Goal: Navigation & Orientation: Find specific page/section

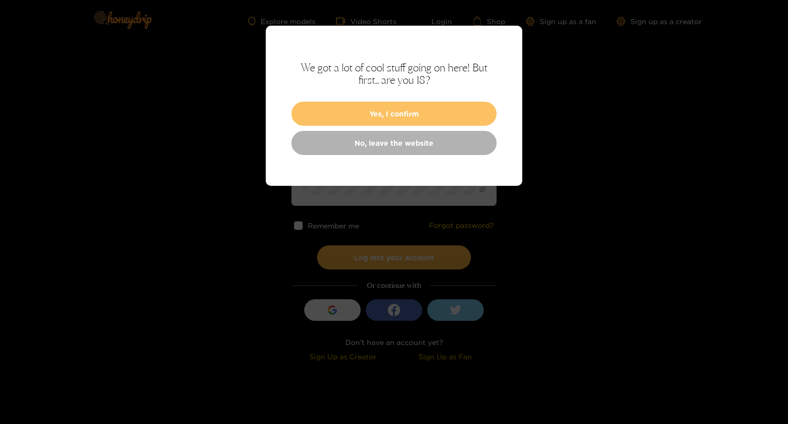
click at [325, 106] on button "Yes, I confirm" at bounding box center [393, 114] width 205 height 24
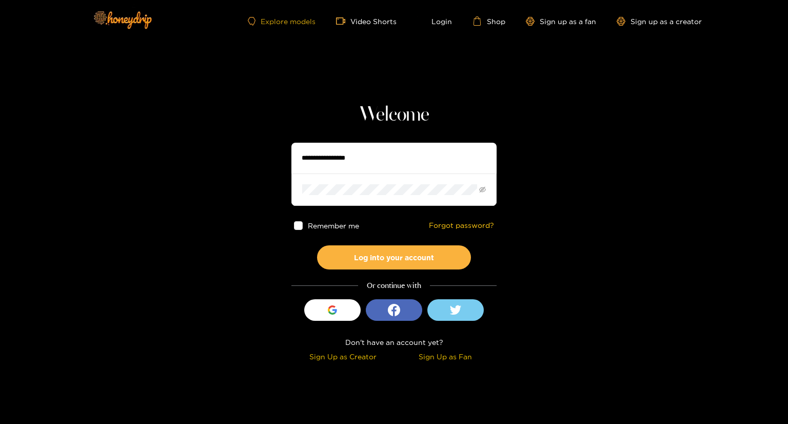
click at [285, 24] on link "Explore models" at bounding box center [282, 21] width 68 height 9
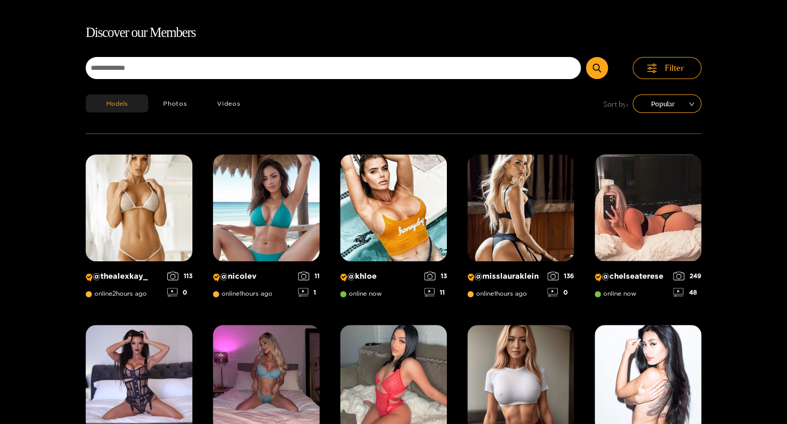
scroll to position [14, 0]
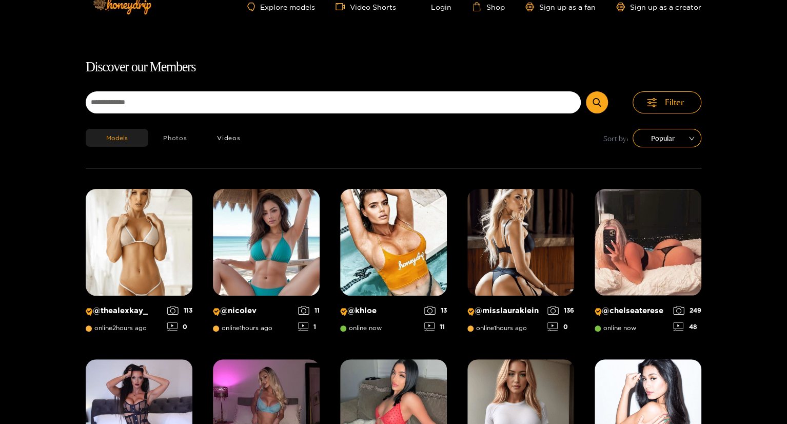
click at [179, 135] on button "Photos" at bounding box center [175, 138] width 54 height 18
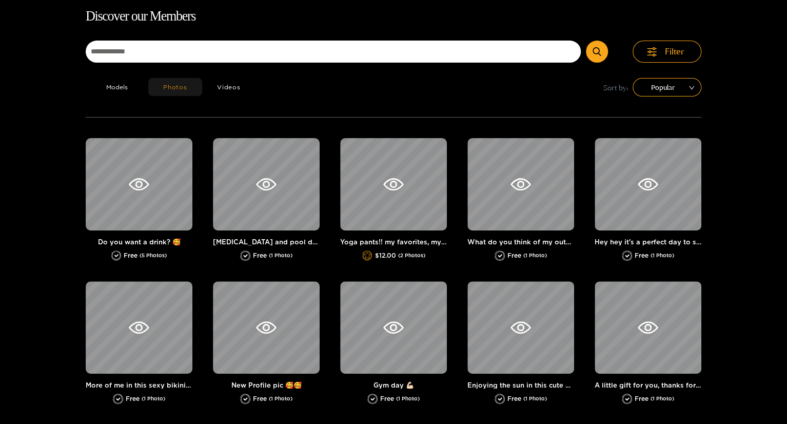
scroll to position [66, 0]
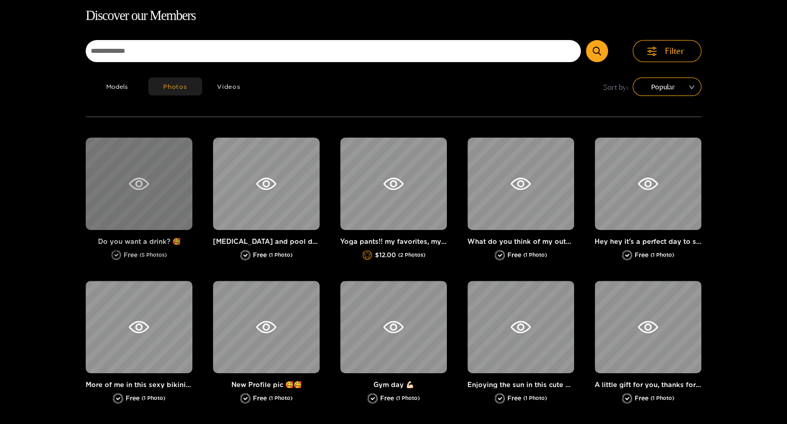
click at [133, 192] on div at bounding box center [139, 183] width 107 height 92
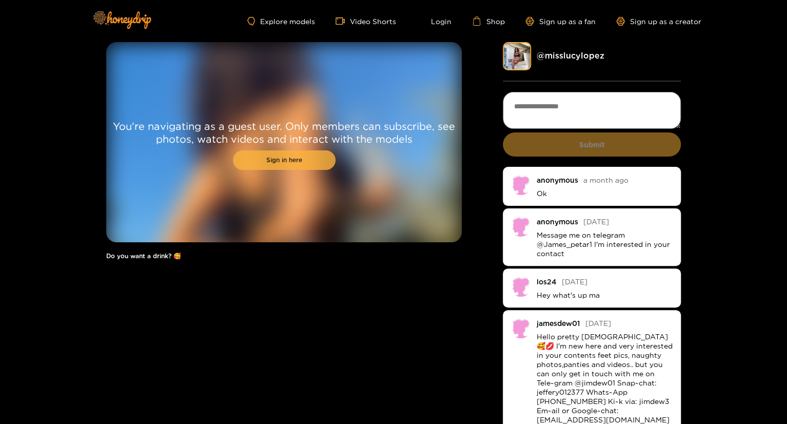
click at [266, 157] on link "Sign in here" at bounding box center [284, 159] width 103 height 19
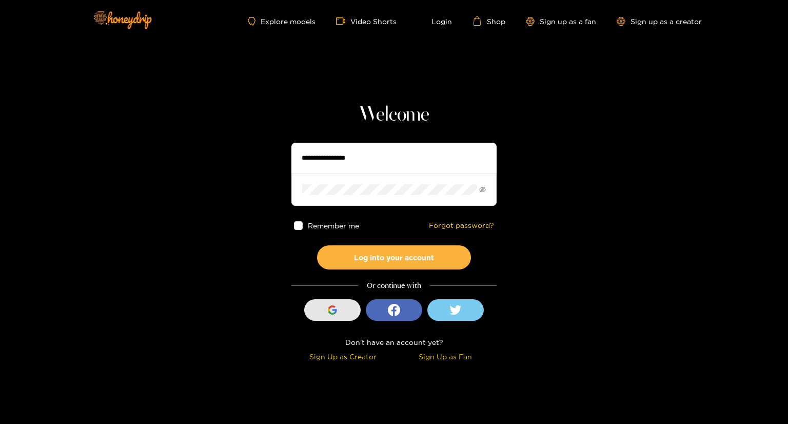
click at [323, 312] on div "button" at bounding box center [332, 309] width 19 height 19
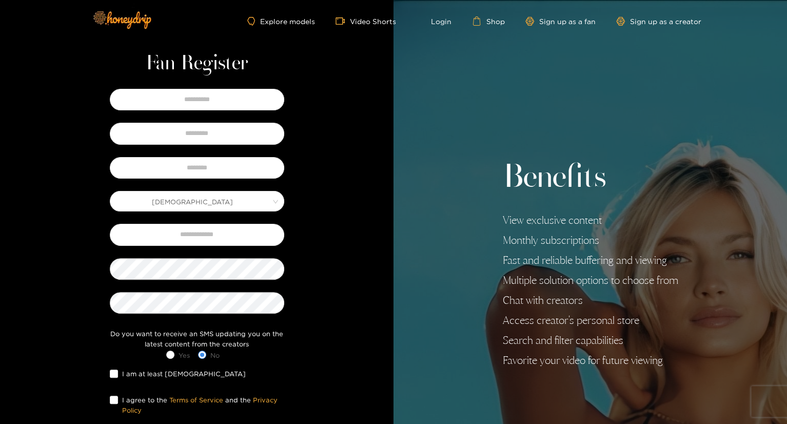
click at [453, 22] on ul "Explore models Video Shorts Login Shop Sign up as a fan Sign up as a creator" at bounding box center [474, 20] width 454 height 9
click at [447, 21] on link "Login" at bounding box center [433, 20] width 35 height 9
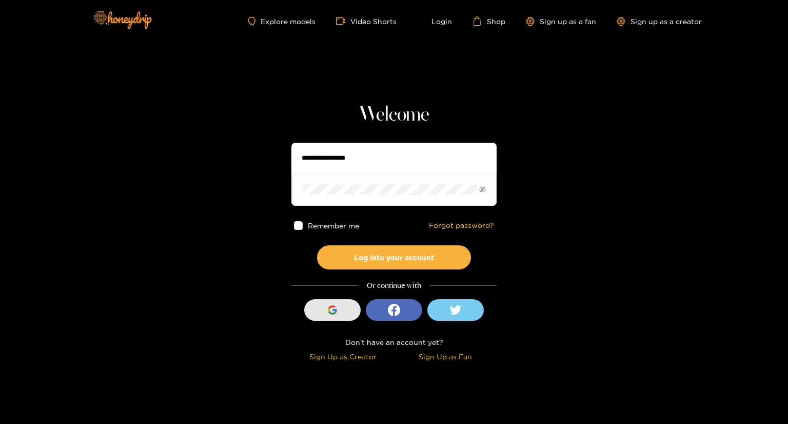
click at [333, 309] on icon "button" at bounding box center [334, 311] width 5 height 4
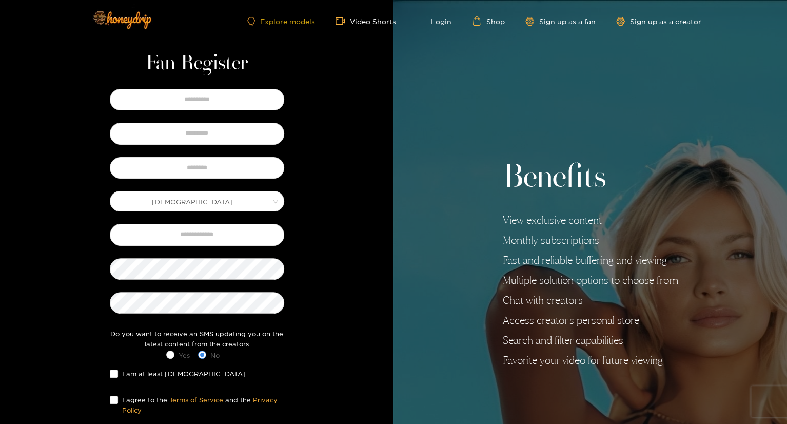
click at [296, 25] on link "Explore models" at bounding box center [281, 21] width 68 height 9
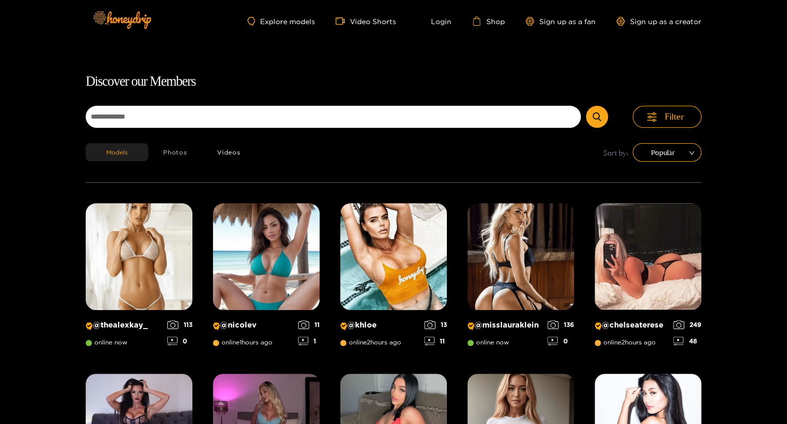
click at [172, 152] on button "Photos" at bounding box center [175, 152] width 54 height 18
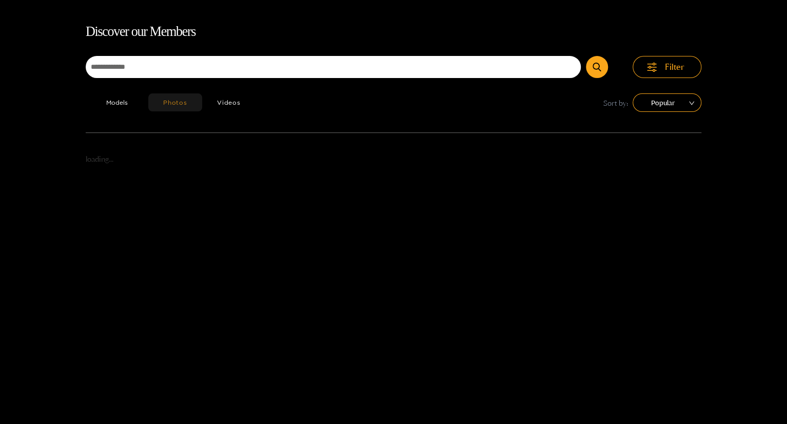
scroll to position [66, 0]
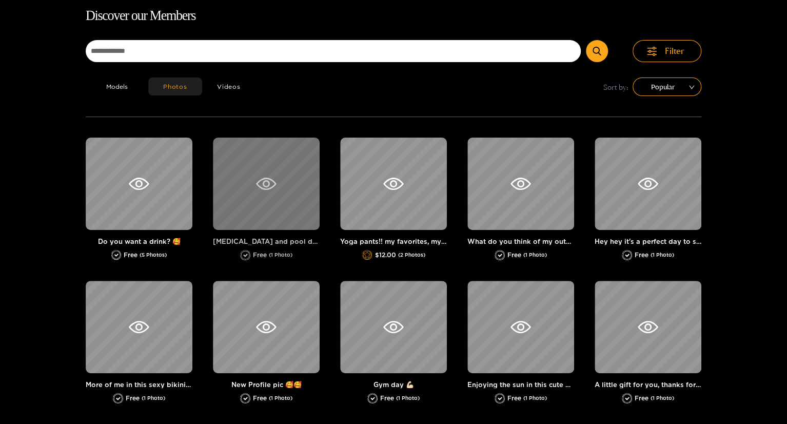
click at [258, 183] on icon at bounding box center [266, 183] width 20 height 12
